Goal: Check status

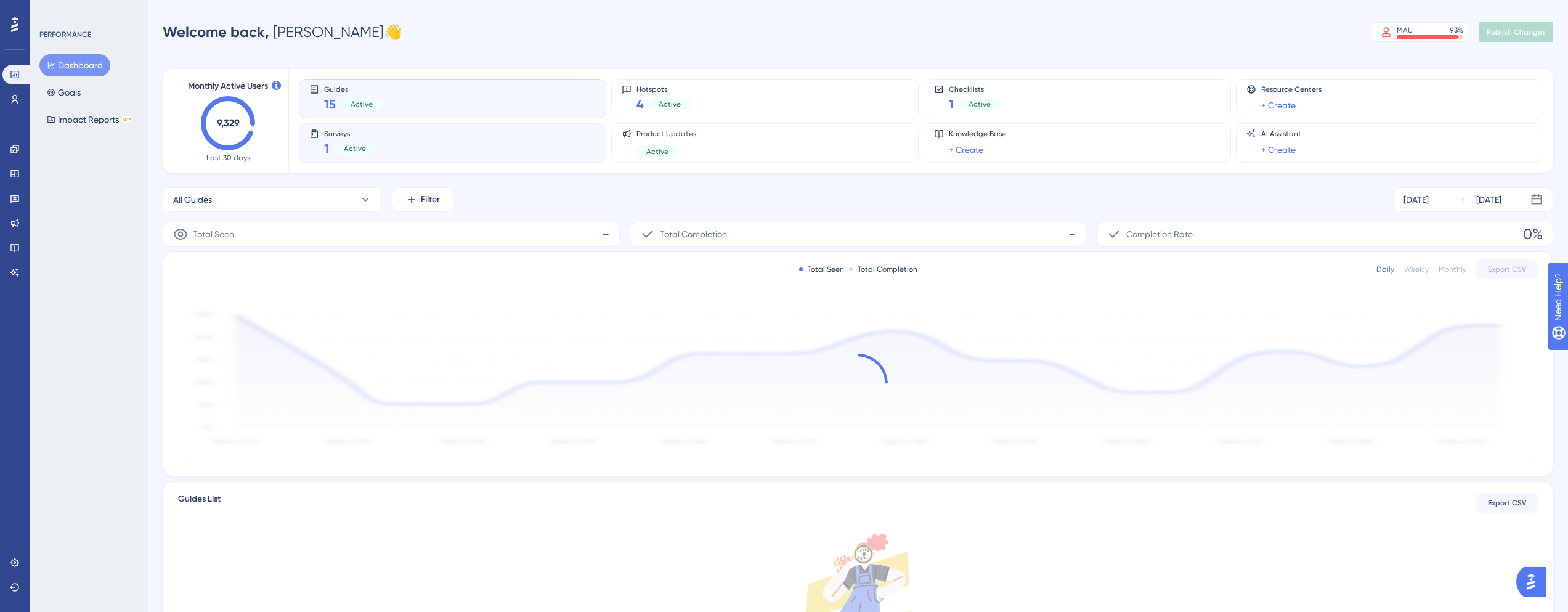
click at [327, 150] on span "1" at bounding box center [327, 148] width 5 height 17
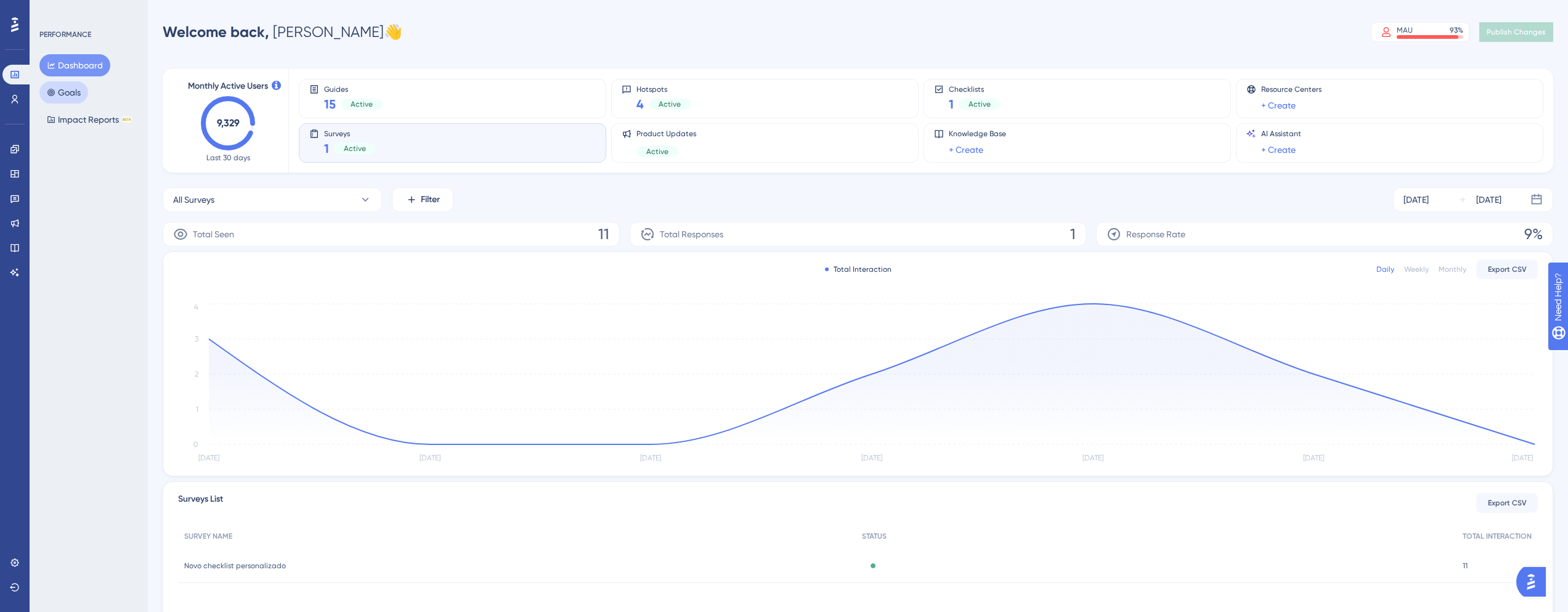
click at [74, 96] on button "Goals" at bounding box center [64, 92] width 49 height 22
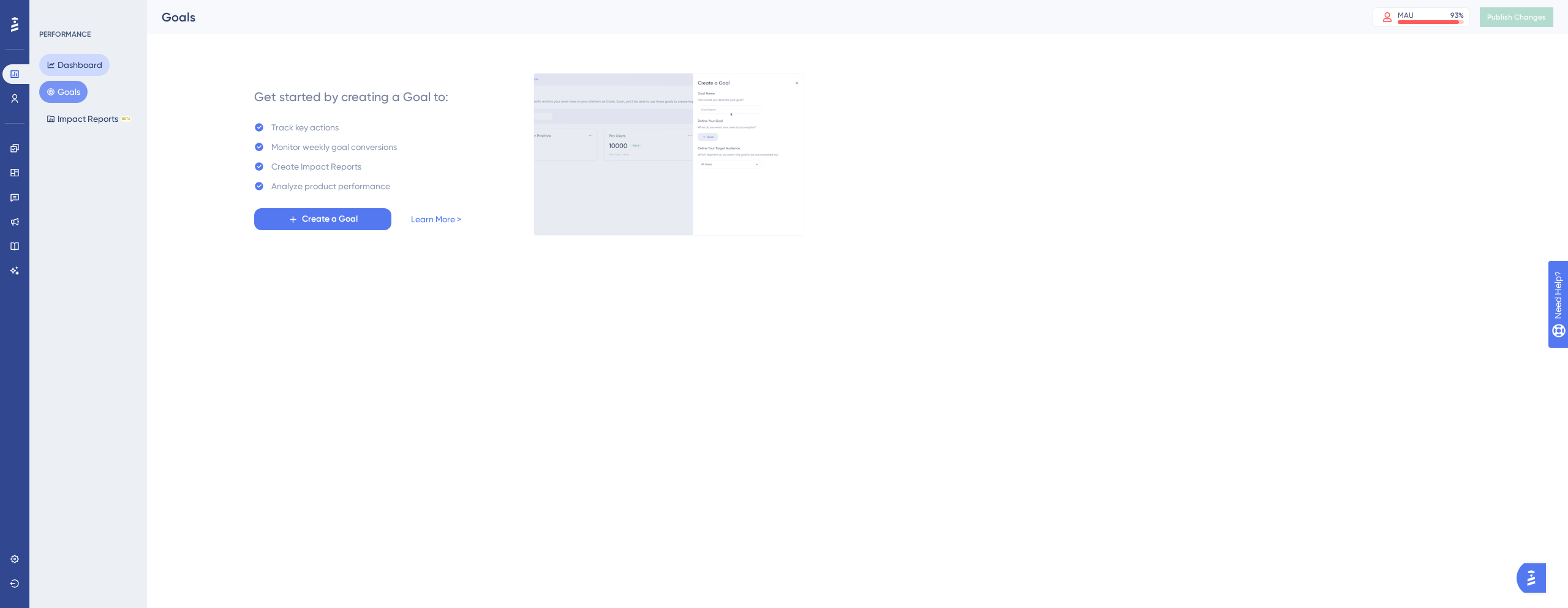
click at [68, 75] on button "Dashboard" at bounding box center [74, 65] width 71 height 22
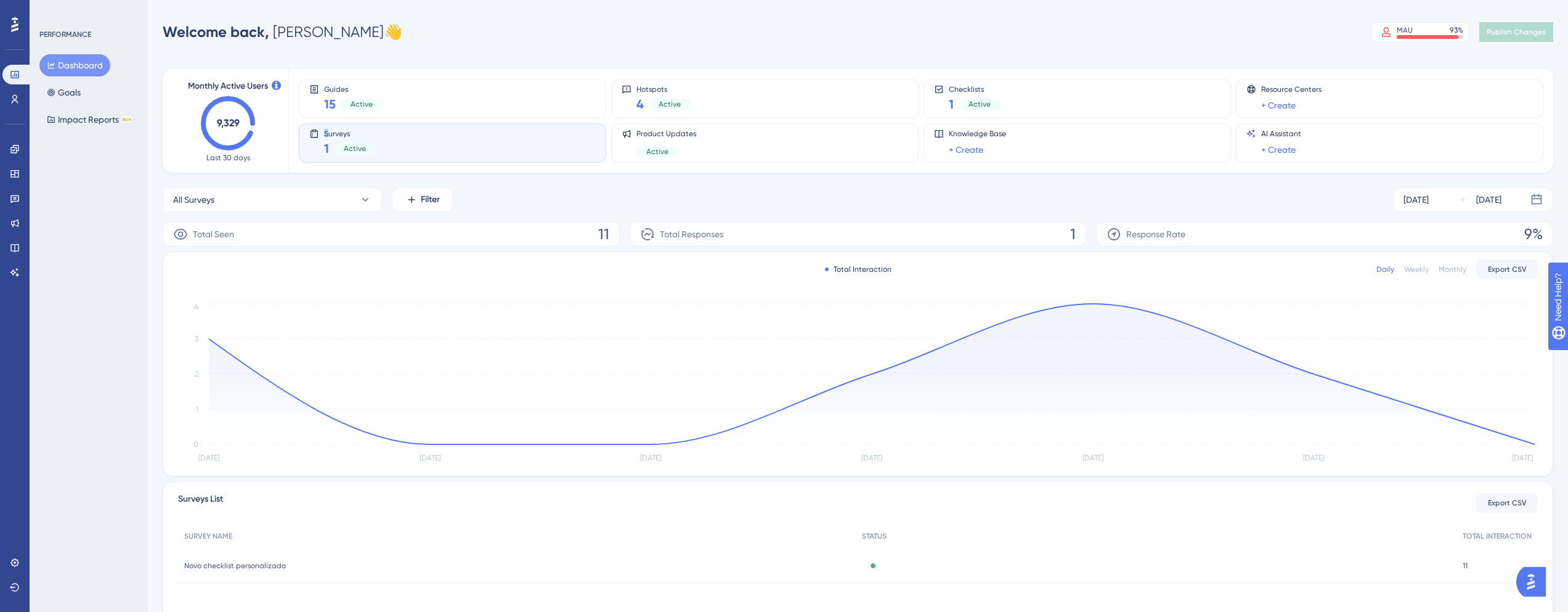
click at [328, 133] on span "Surveys" at bounding box center [350, 133] width 52 height 9
click at [351, 112] on div "15 Active" at bounding box center [353, 104] width 59 height 17
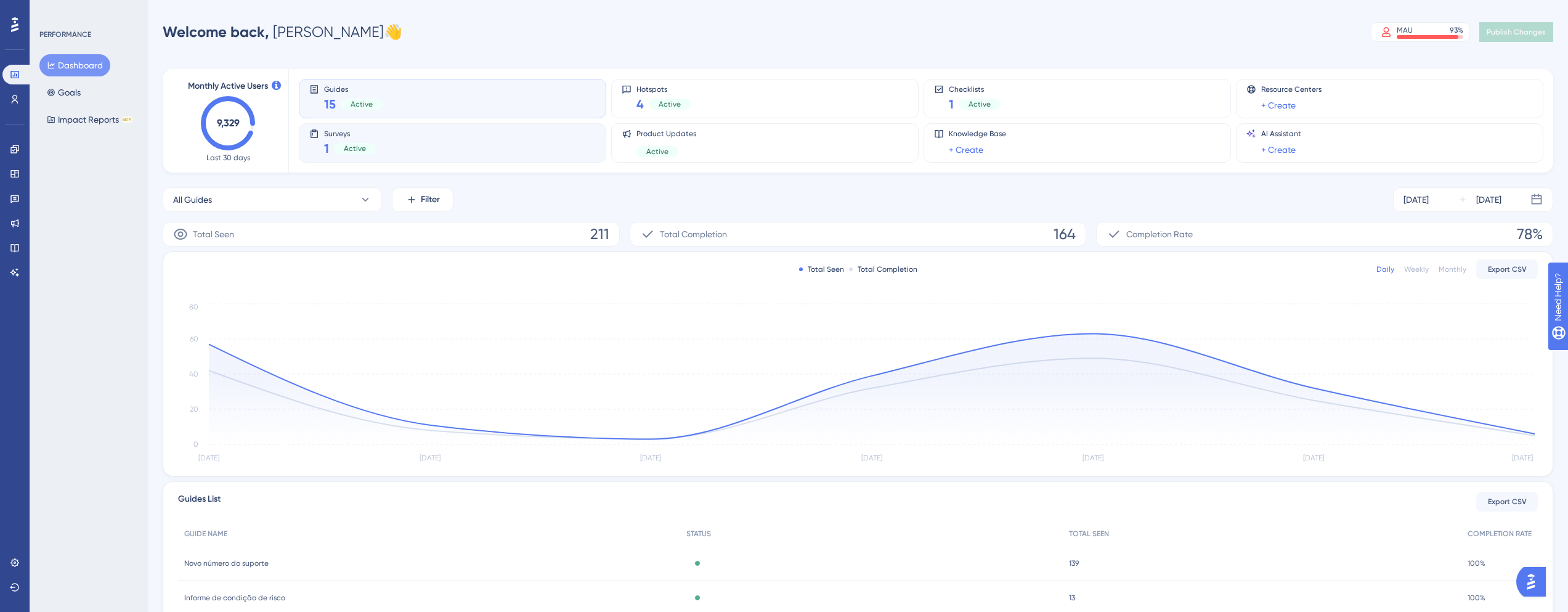
click at [375, 142] on div "Surveys 1 Active" at bounding box center [452, 143] width 287 height 28
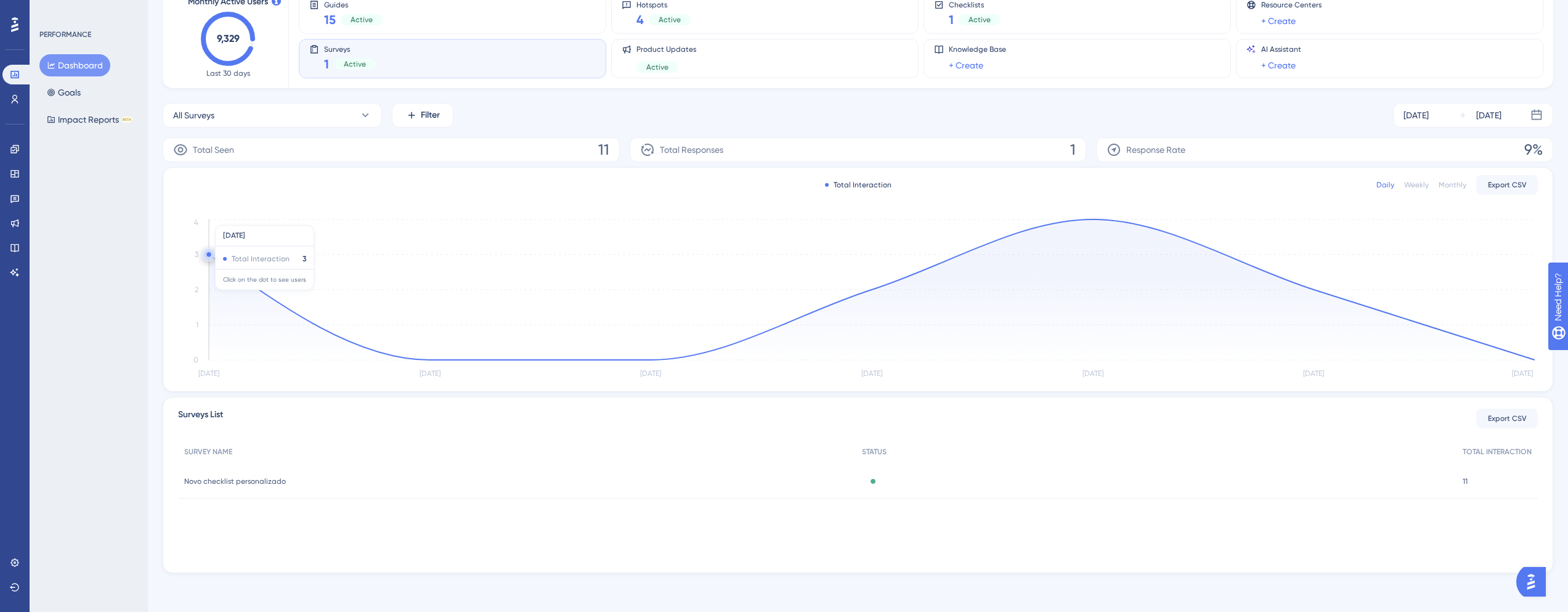
scroll to position [85, 0]
click at [227, 481] on span "Novo checklist personalizado" at bounding box center [235, 481] width 102 height 10
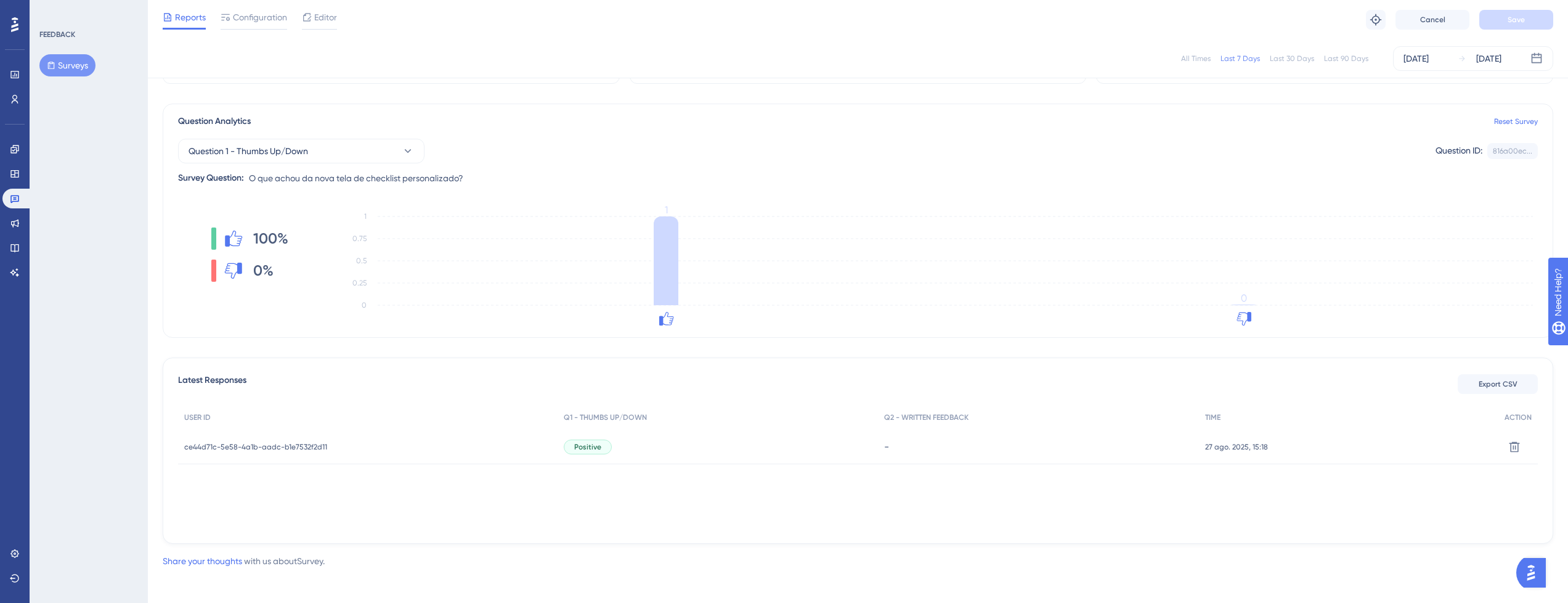
scroll to position [74, 0]
